Goal: Task Accomplishment & Management: Manage account settings

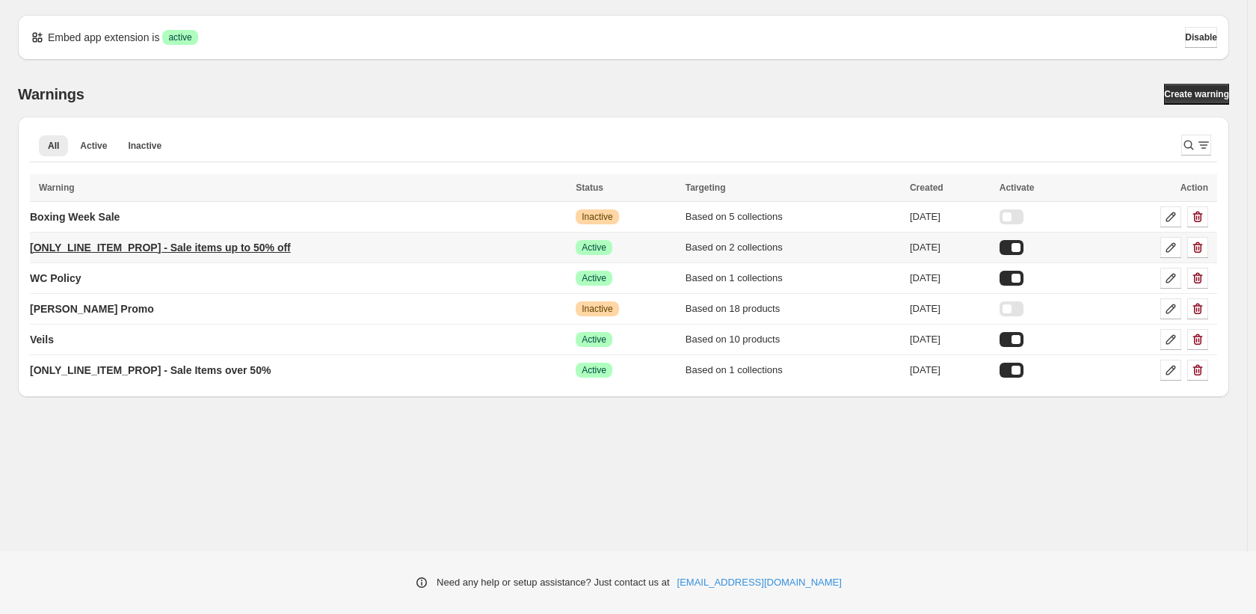
click at [265, 248] on p "[ONLY_LINE_ITEM_PROP] - Sale items up to 50% off" at bounding box center [160, 247] width 261 height 15
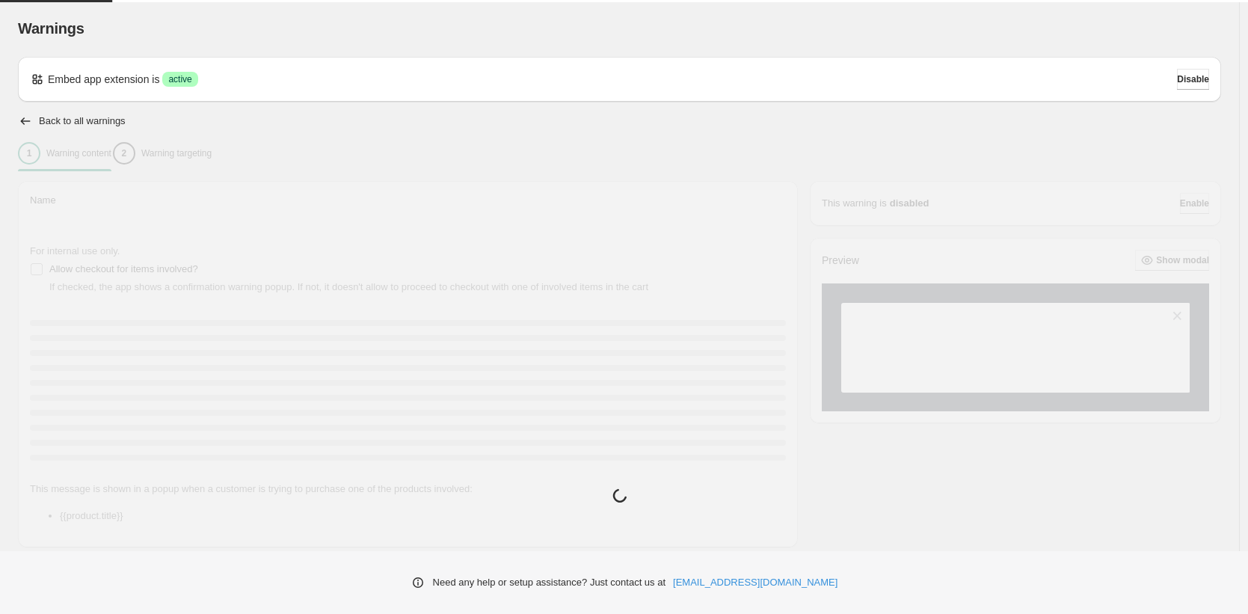
type input "**********"
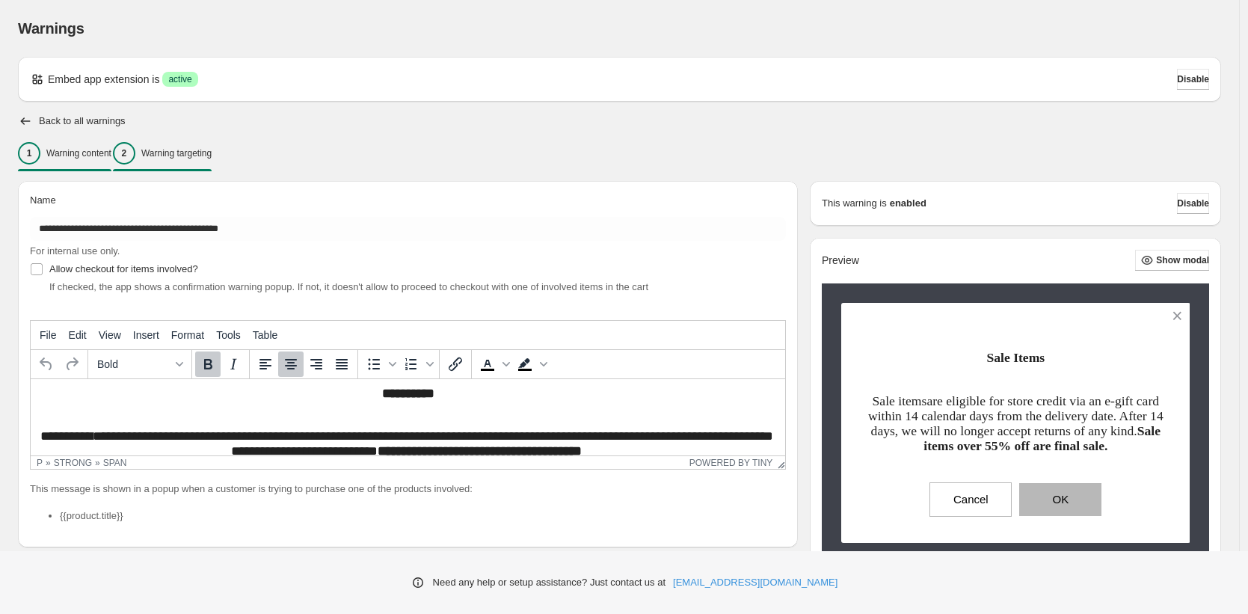
click at [186, 148] on p "Warning targeting" at bounding box center [176, 153] width 70 height 12
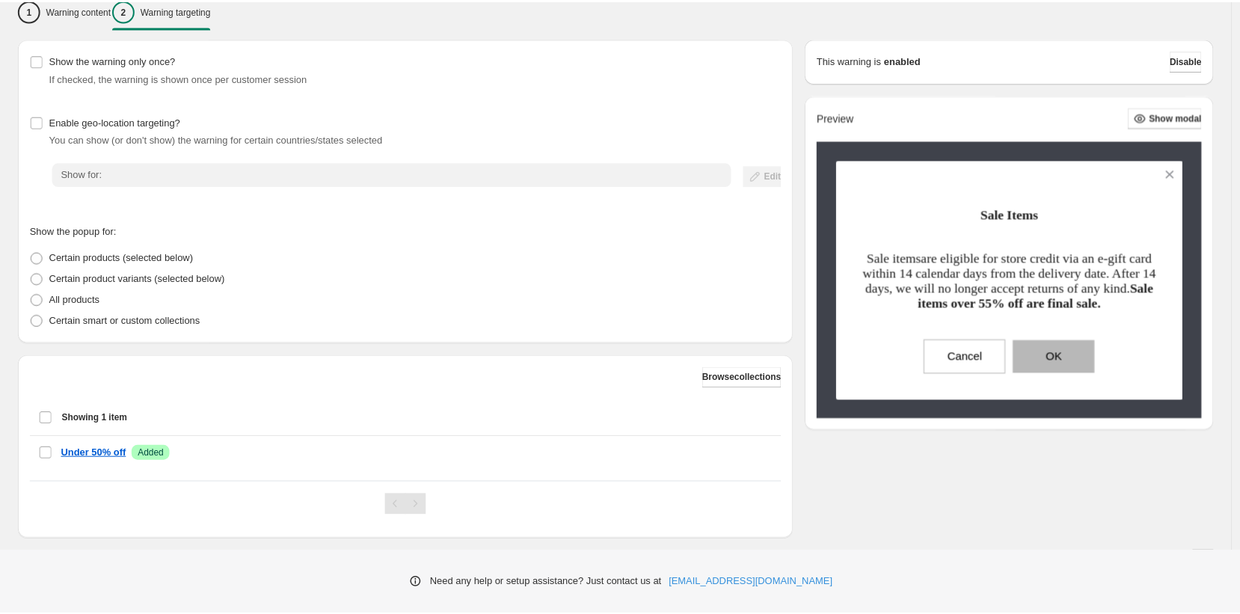
scroll to position [164, 0]
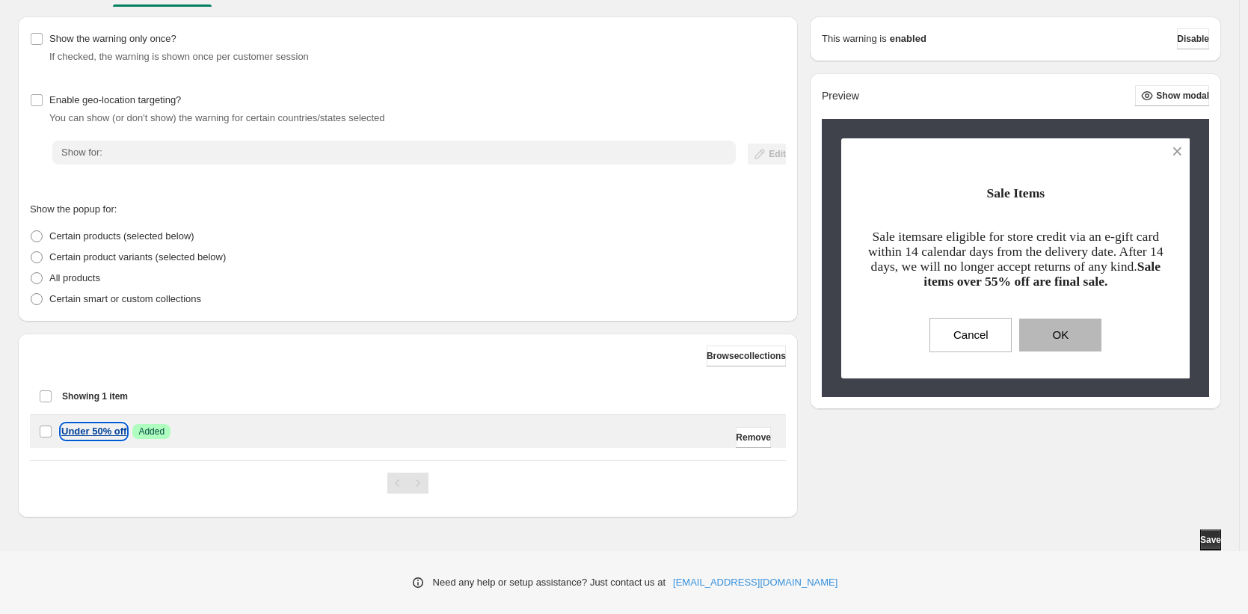
click at [99, 432] on p "Under 50% off" at bounding box center [93, 431] width 65 height 15
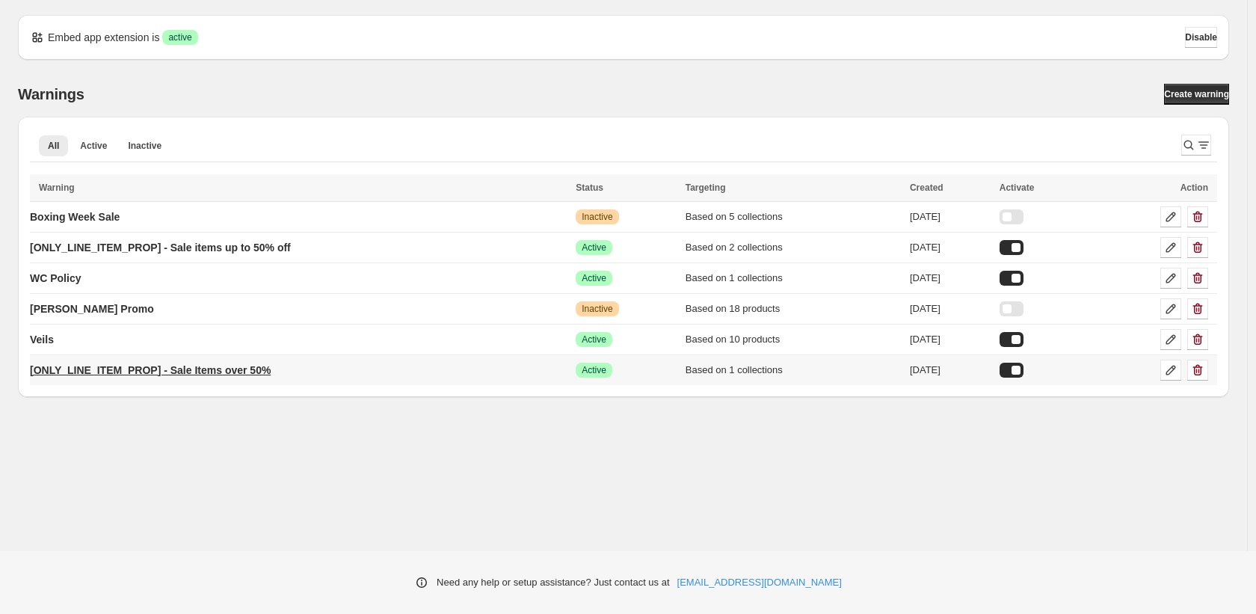
click at [245, 365] on p "[ONLY_LINE_ITEM_PROP] - Sale Items over 50%" at bounding box center [150, 370] width 241 height 15
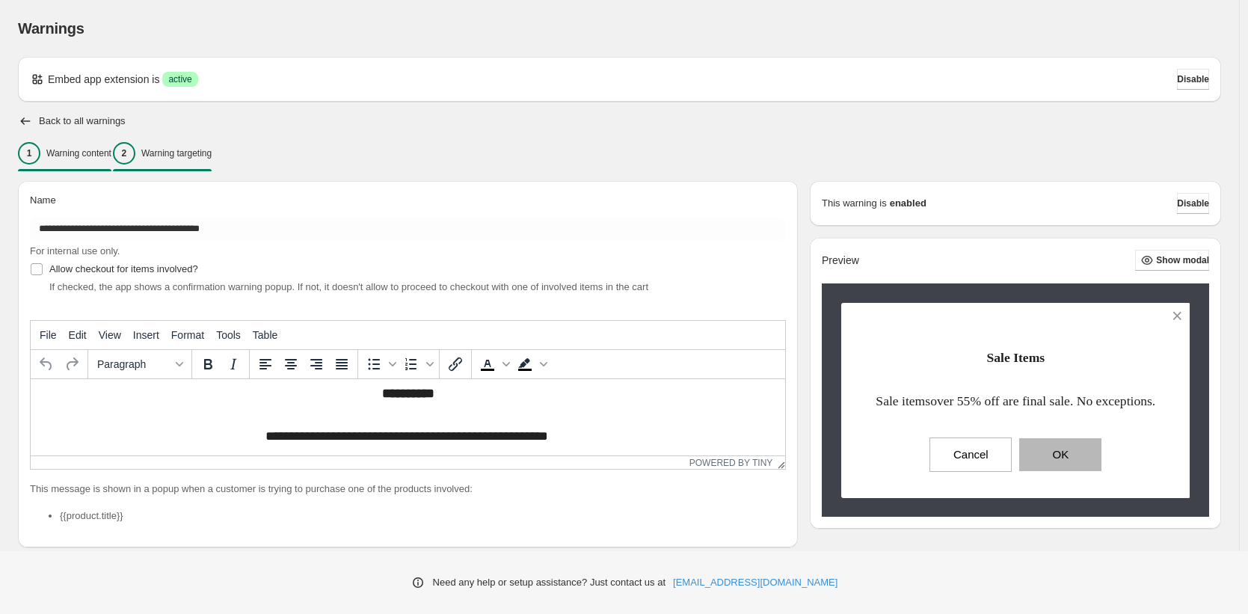
click at [212, 158] on p "Warning targeting" at bounding box center [176, 153] width 70 height 12
